Goal: Task Accomplishment & Management: Manage account settings

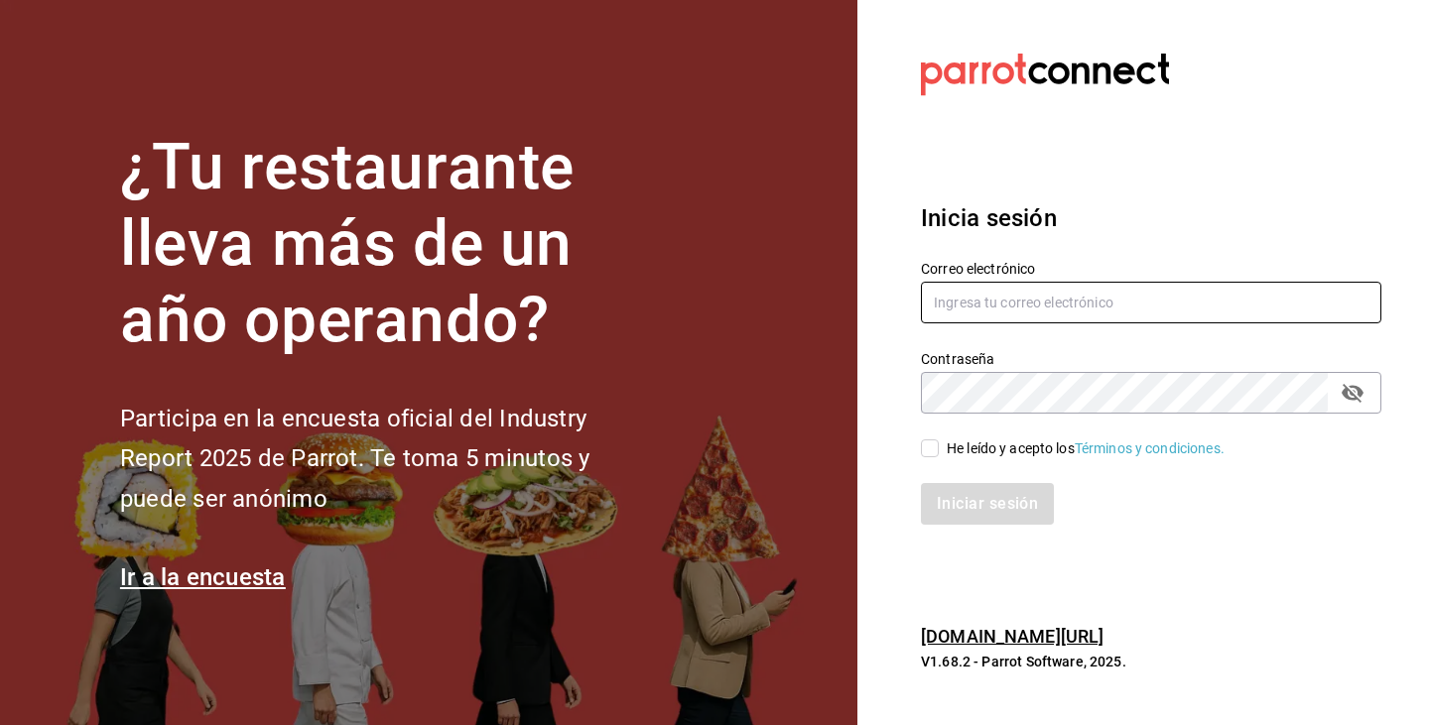
click at [983, 311] on input "text" at bounding box center [1151, 303] width 460 height 42
type input "[EMAIL_ADDRESS][DOMAIN_NAME]"
click at [932, 452] on input "He leído y acepto los Términos y condiciones." at bounding box center [930, 449] width 18 height 18
checkbox input "true"
click at [959, 498] on button "Iniciar sesión" at bounding box center [988, 504] width 135 height 42
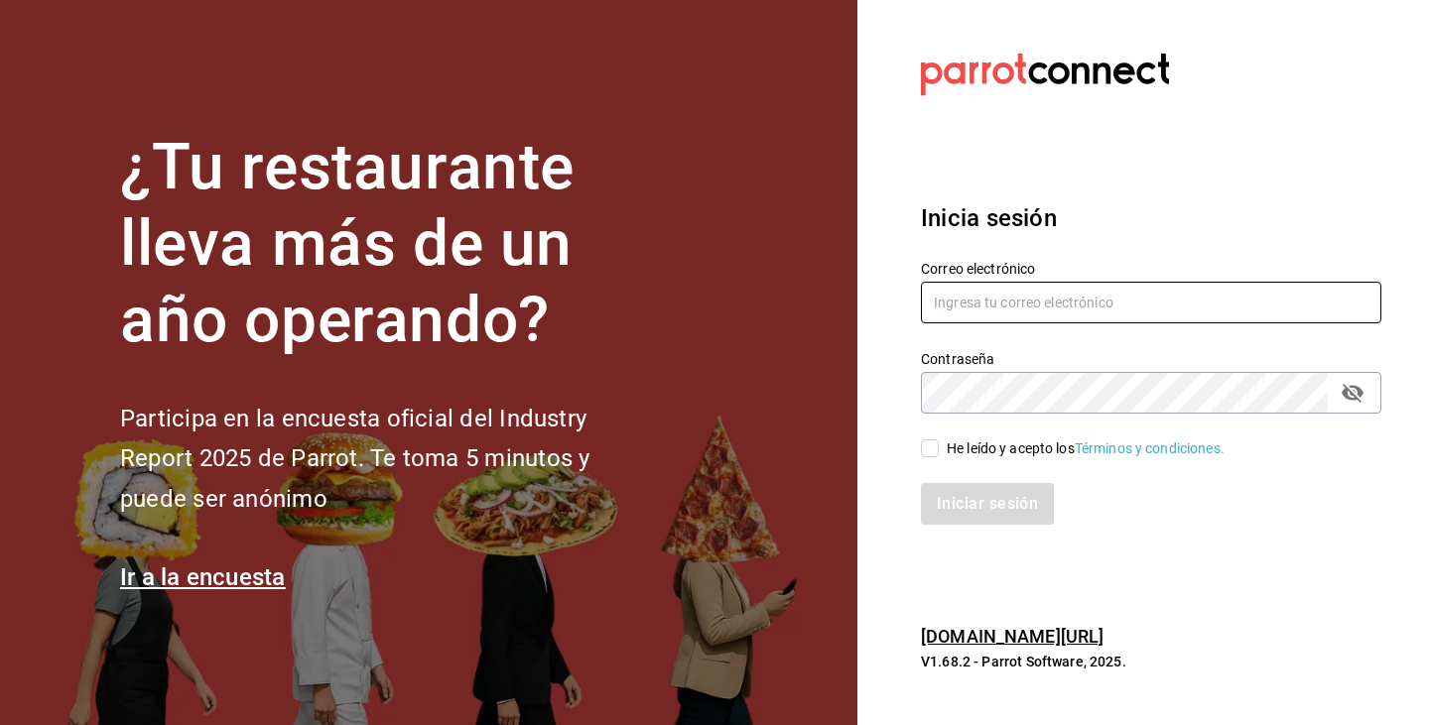
click at [1066, 305] on input "text" at bounding box center [1151, 303] width 460 height 42
paste input "pollosperron@veracruz.com"
type input "pollosperron@veracruz.com"
click at [932, 454] on input "He leído y acepto los Términos y condiciones." at bounding box center [930, 449] width 18 height 18
checkbox input "true"
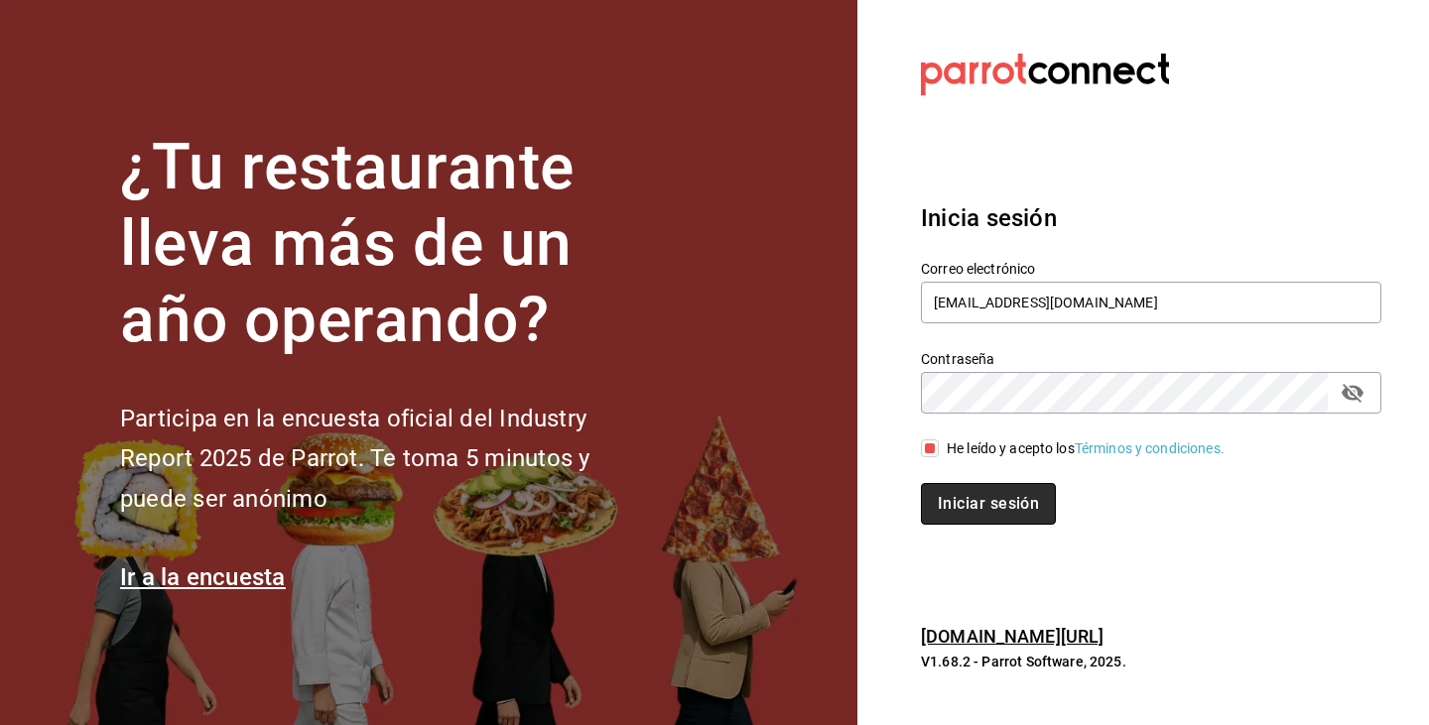
click at [967, 503] on button "Iniciar sesión" at bounding box center [988, 504] width 135 height 42
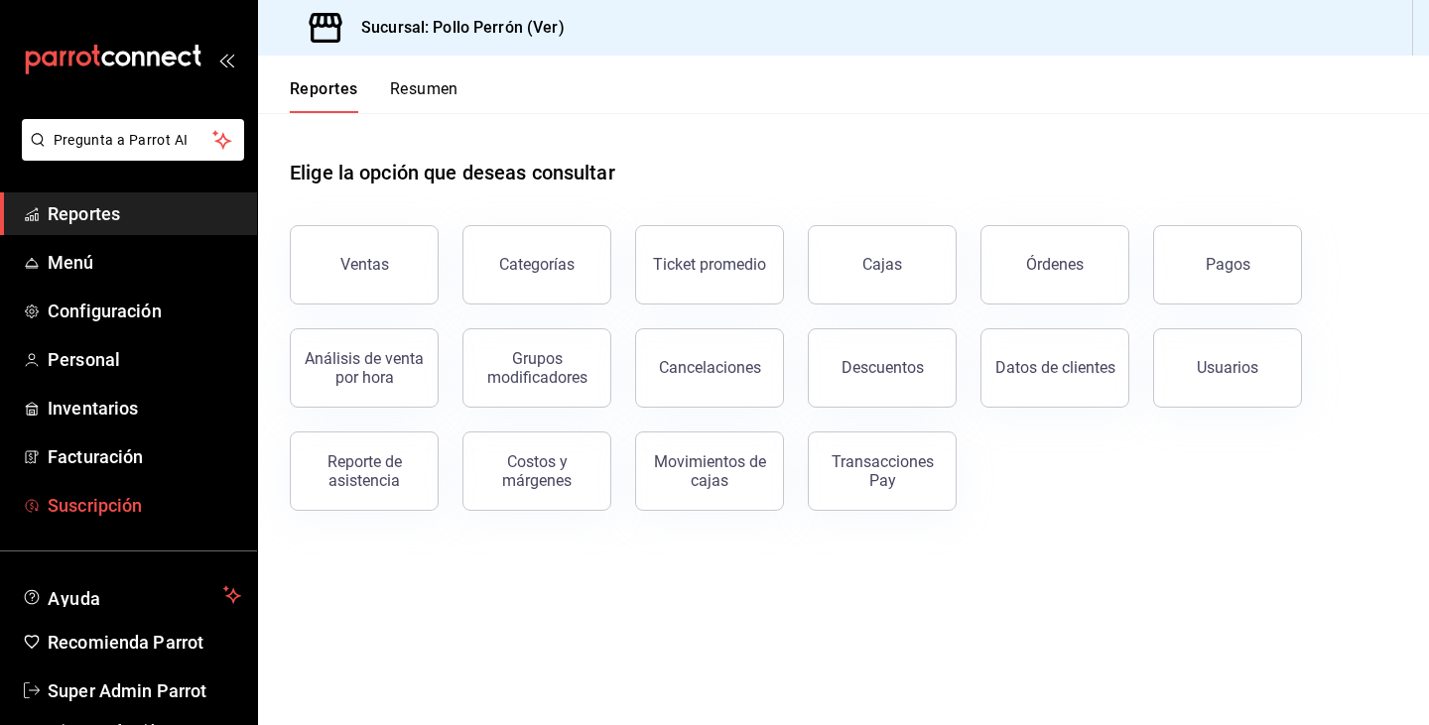
click at [188, 495] on span "Suscripción" at bounding box center [144, 505] width 193 height 27
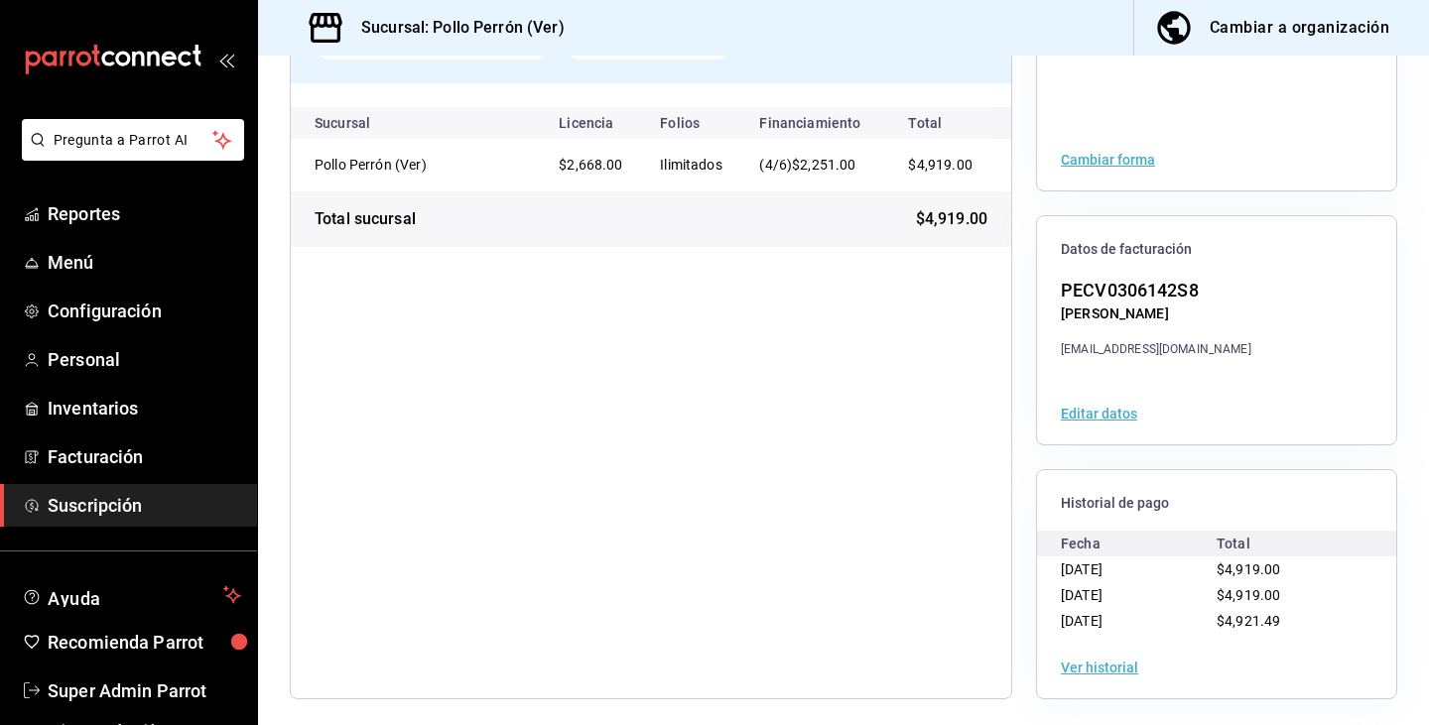
scroll to position [214, 0]
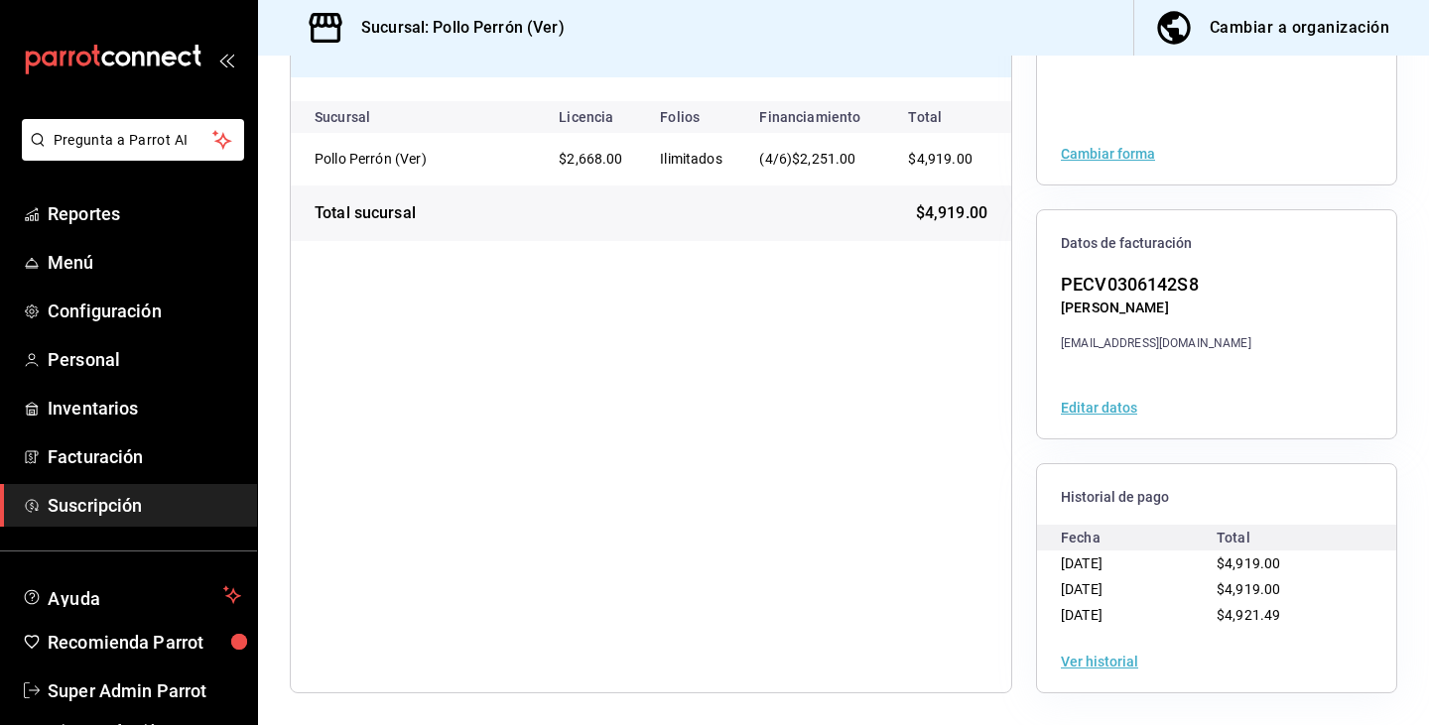
click at [1088, 657] on button "Ver historial" at bounding box center [1099, 662] width 77 height 14
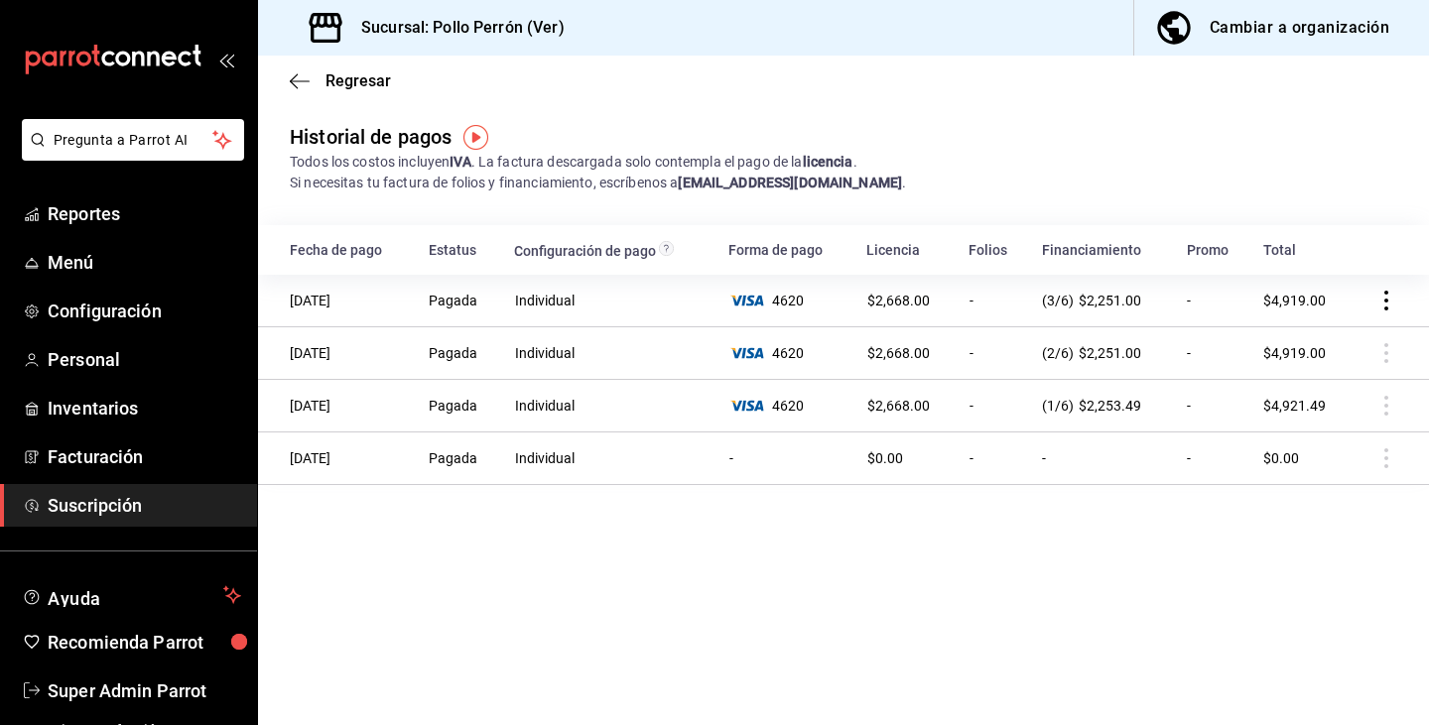
click at [725, 597] on main "Regresar Historial de pagos Todos los costos incluyen IVA . La factura descarga…" at bounding box center [843, 391] width 1171 height 670
click at [138, 680] on span "Super Admin Parrot" at bounding box center [144, 691] width 193 height 27
